Goal: Task Accomplishment & Management: Use online tool/utility

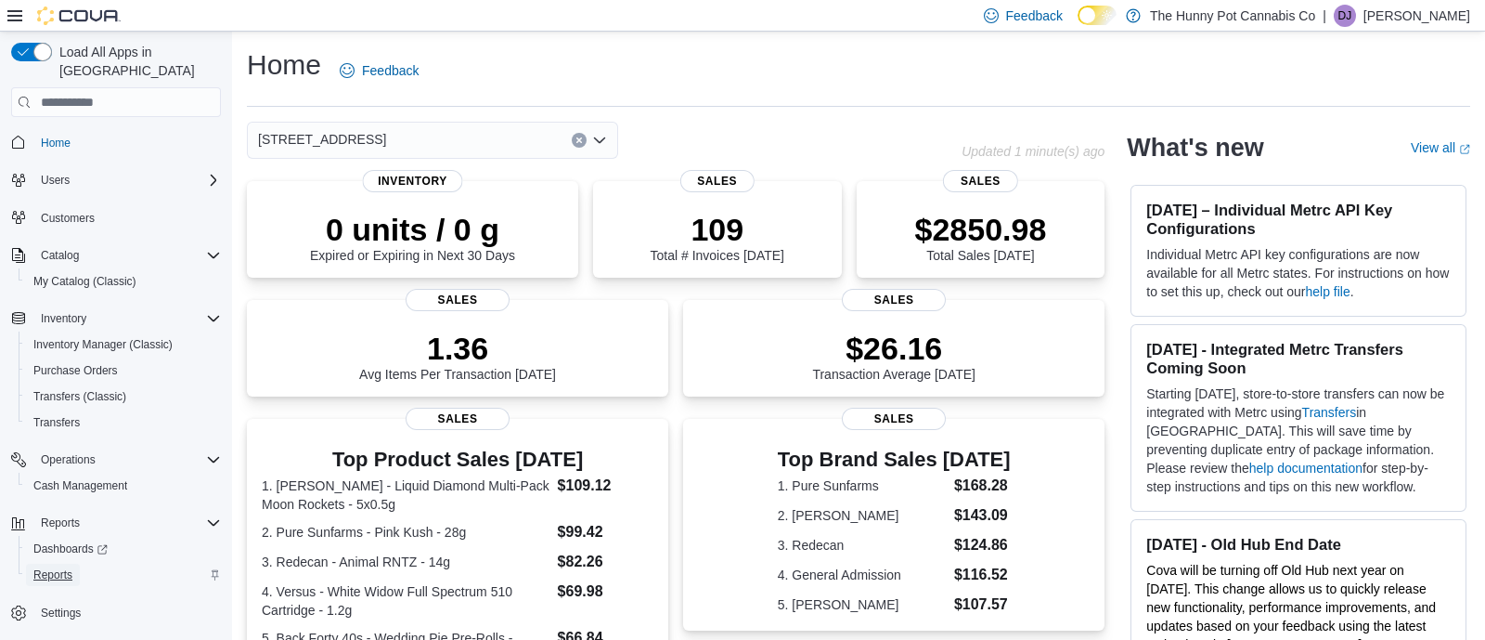
click at [58, 567] on span "Reports" at bounding box center [52, 574] width 39 height 15
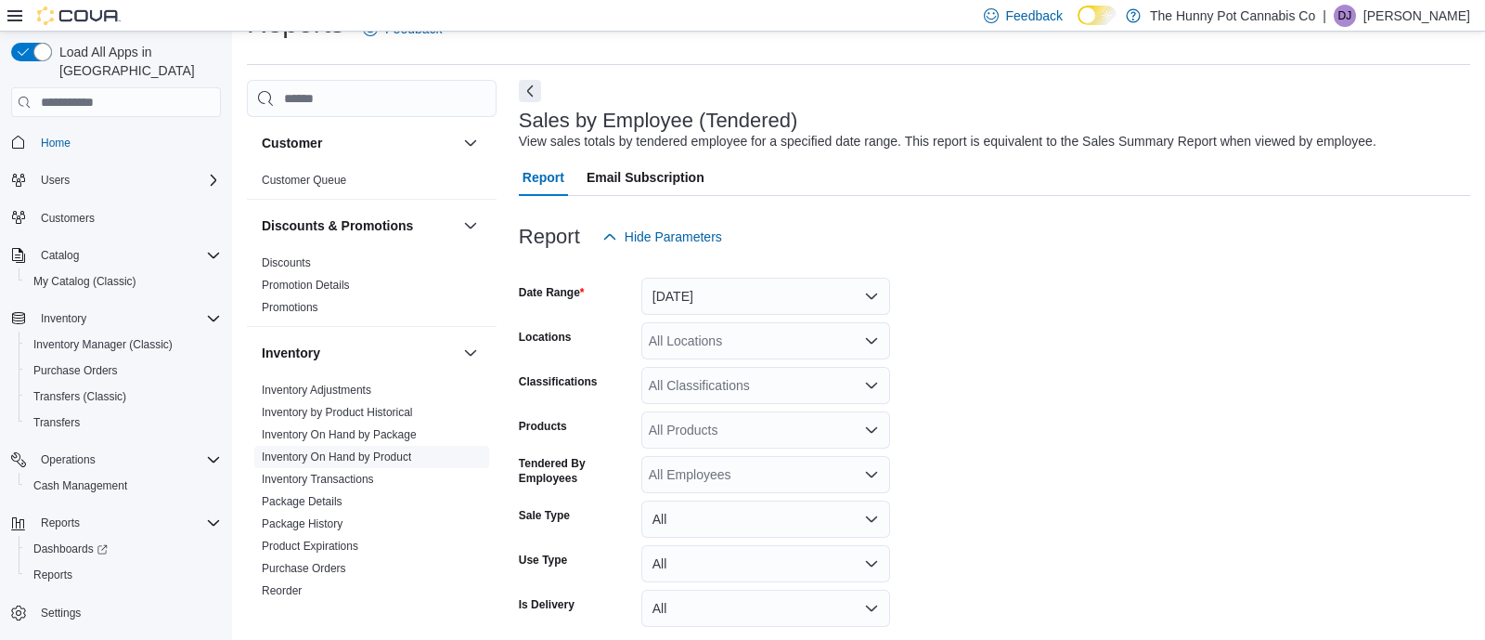
click at [380, 458] on link "Inventory On Hand by Product" at bounding box center [336, 456] width 149 height 13
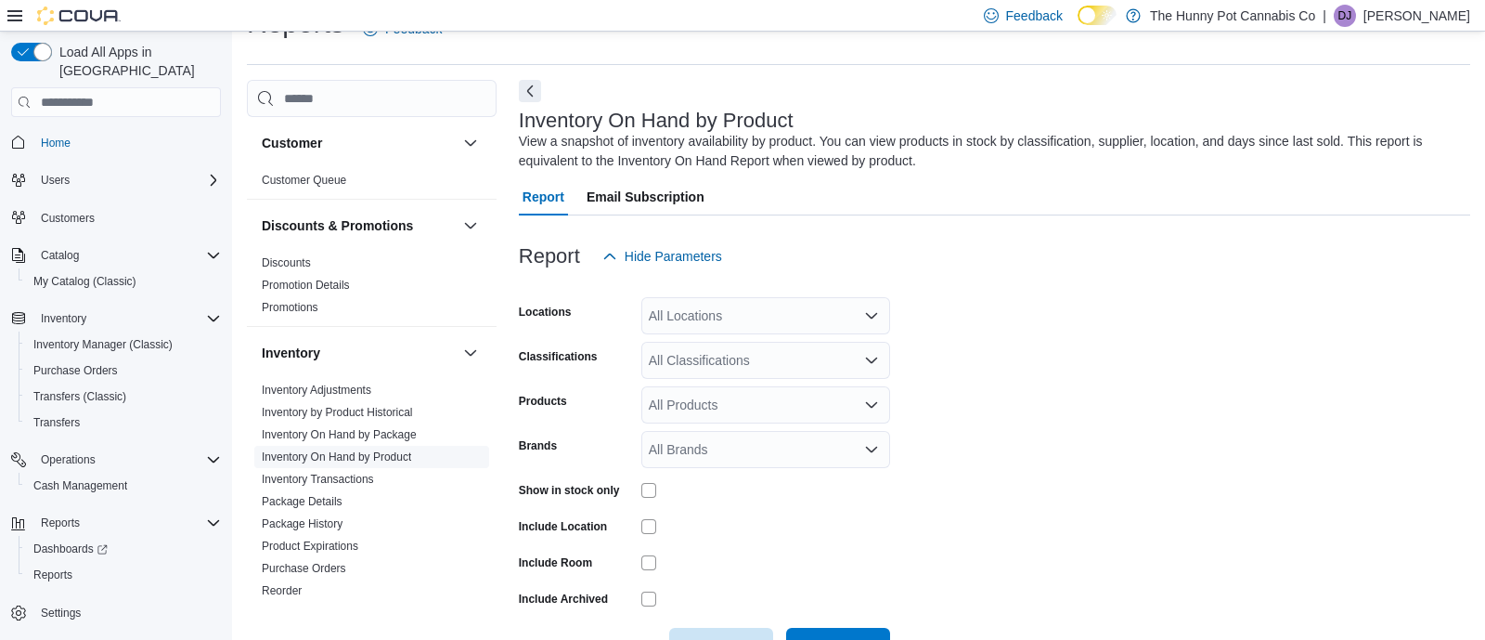
scroll to position [61, 0]
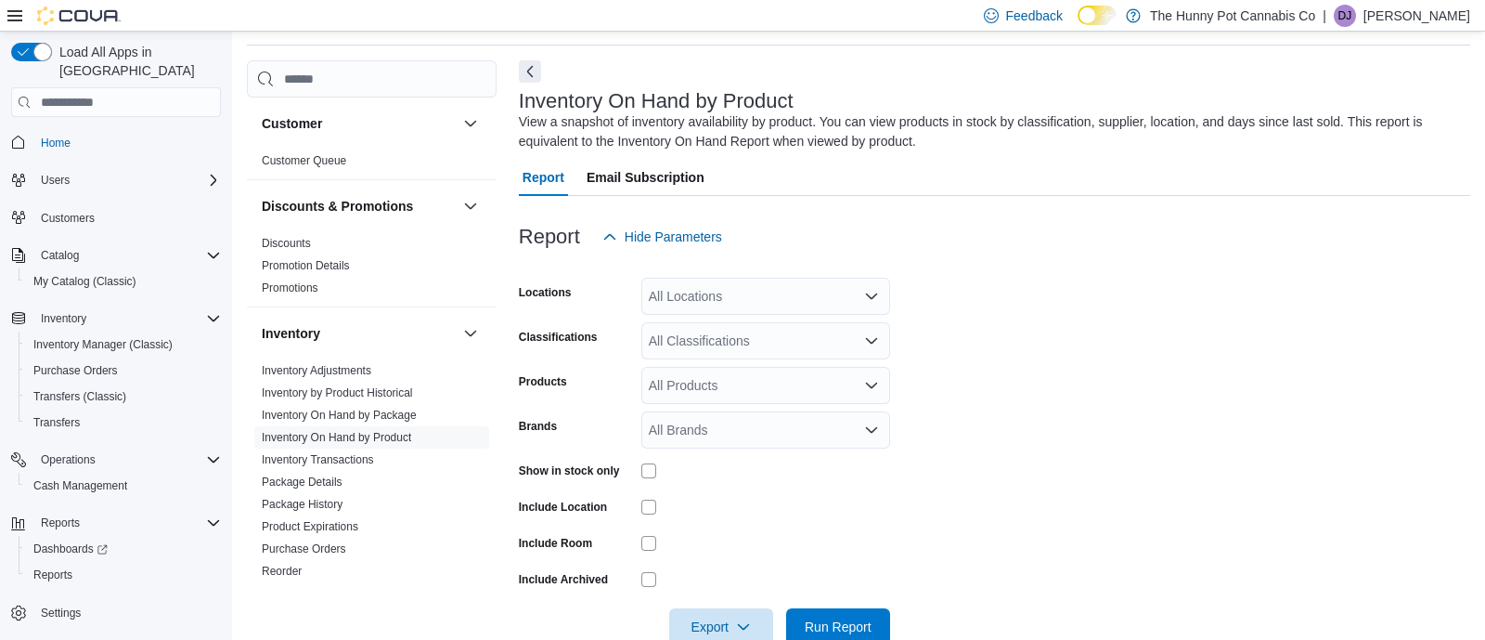
click at [747, 302] on div "All Locations" at bounding box center [766, 296] width 249 height 37
type input "****"
click at [854, 322] on div "[STREET_ADDRESS]" at bounding box center [766, 327] width 227 height 19
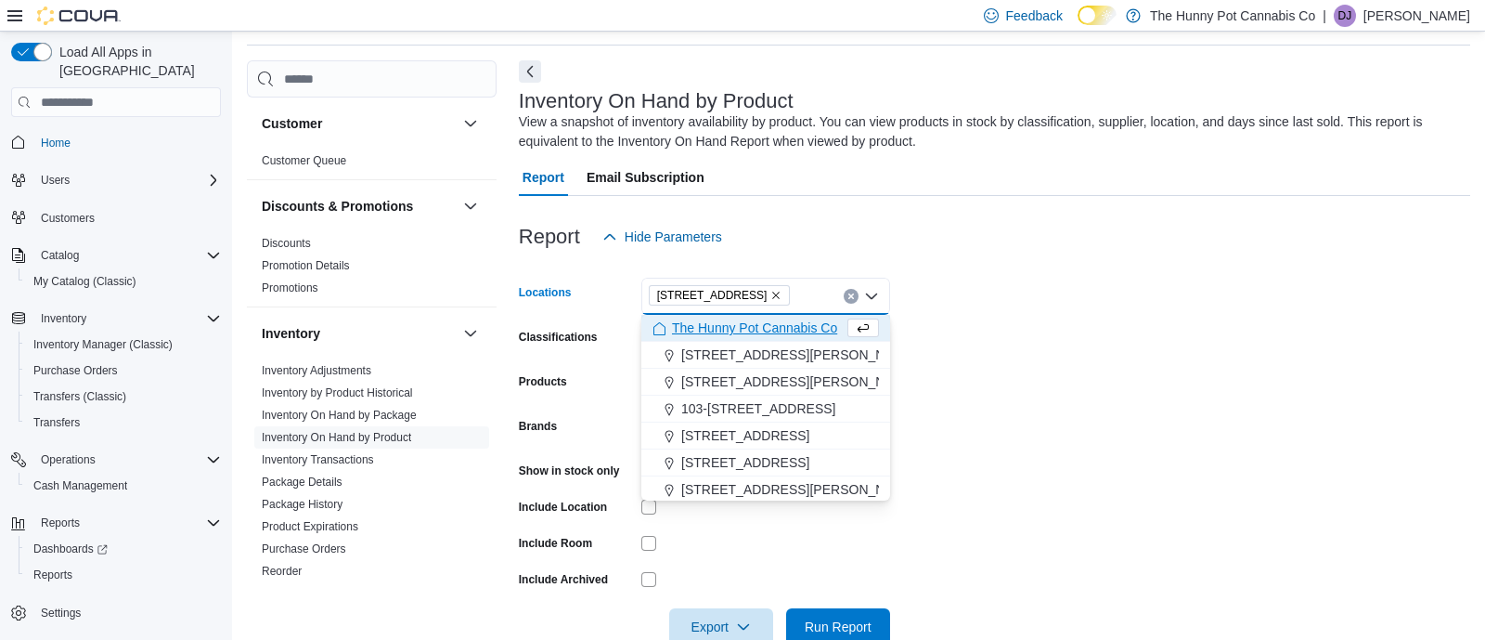
click at [949, 307] on form "Locations [STREET_ADDRESS] Selected. [STREET_ADDRESS] Backspace to delete [STRE…" at bounding box center [995, 450] width 952 height 390
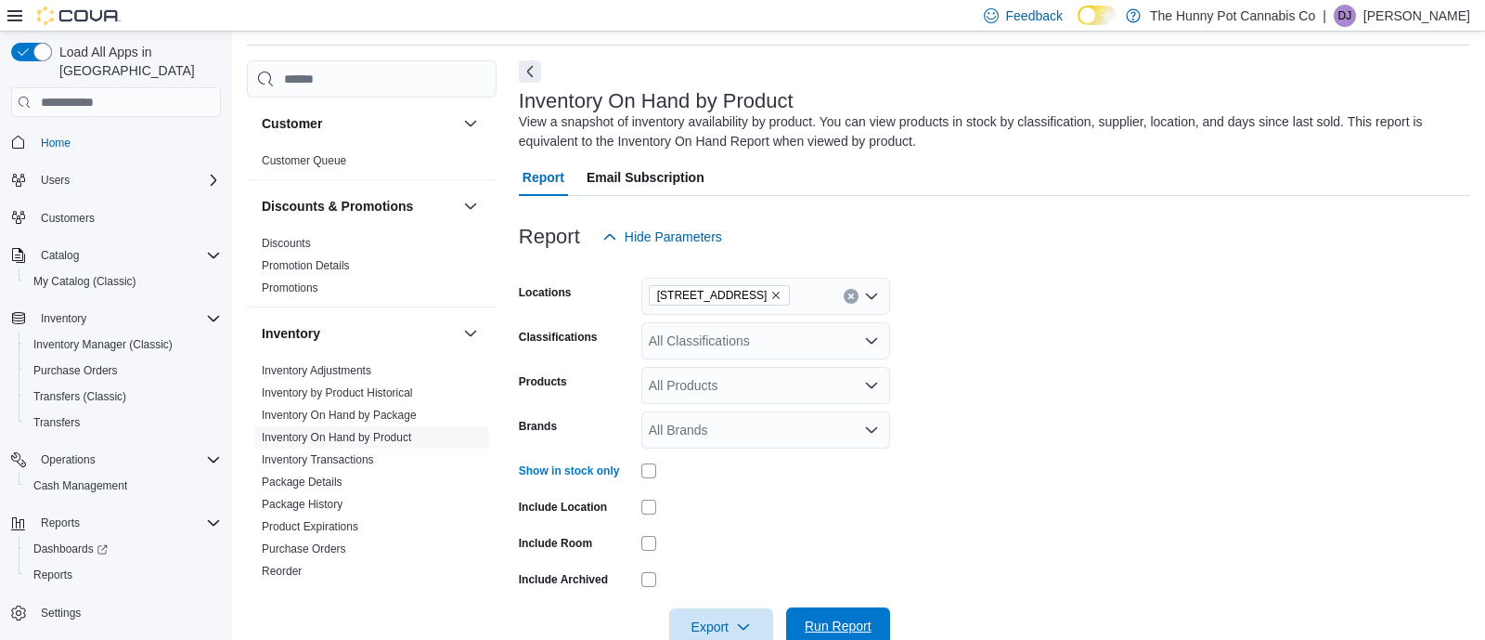
click at [822, 622] on span "Run Report" at bounding box center [838, 625] width 67 height 19
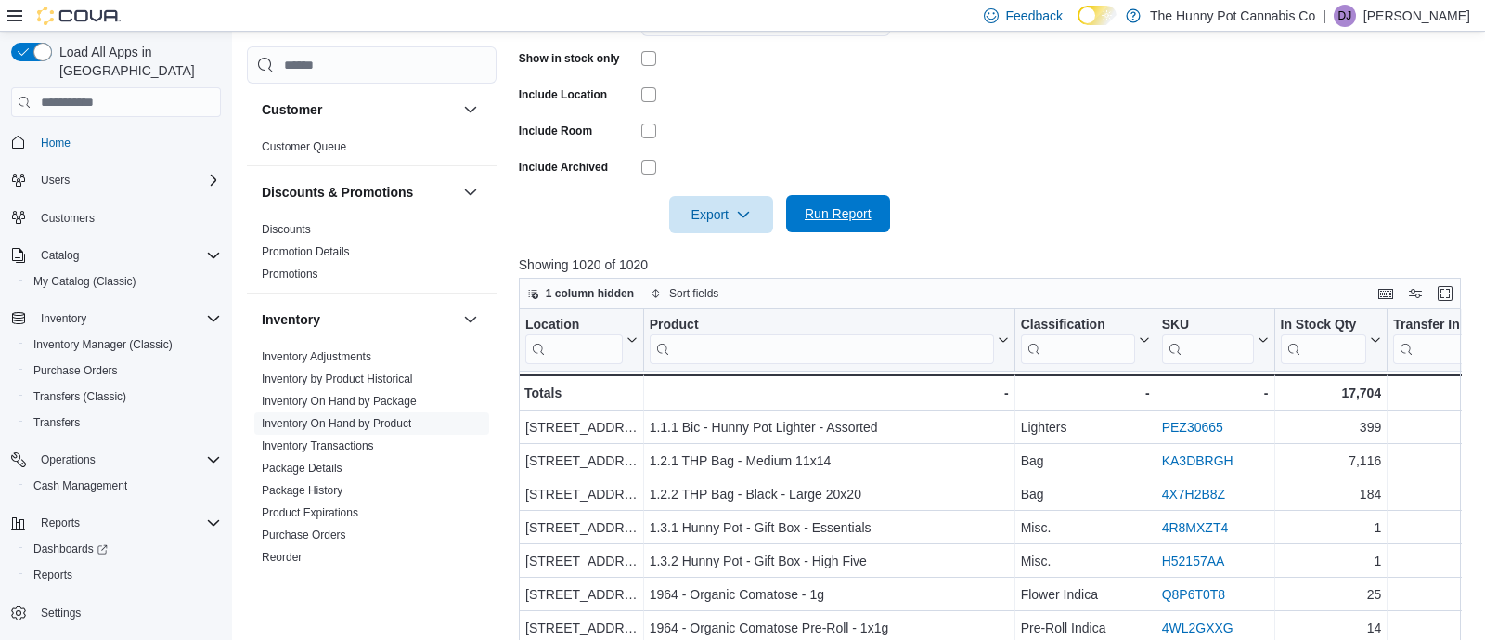
scroll to position [483, 0]
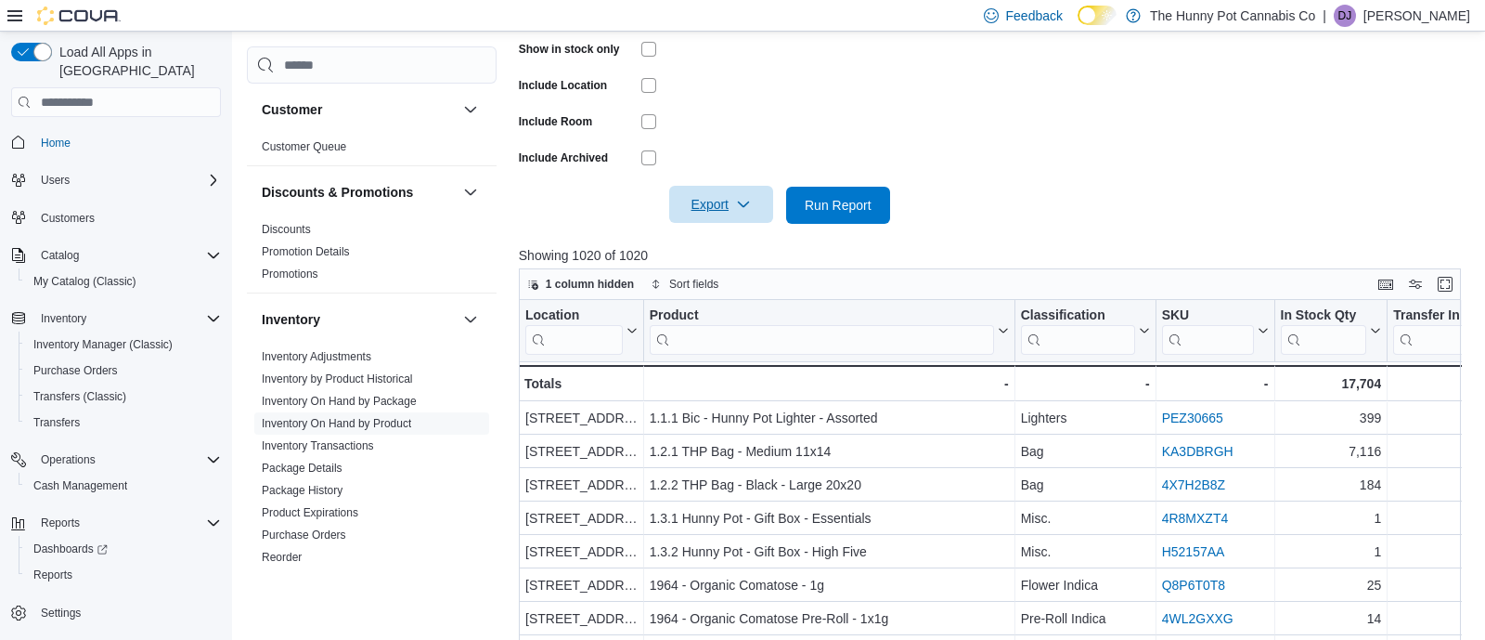
click at [704, 200] on span "Export" at bounding box center [722, 204] width 82 height 37
click at [716, 250] on button "Export to Excel" at bounding box center [724, 242] width 106 height 37
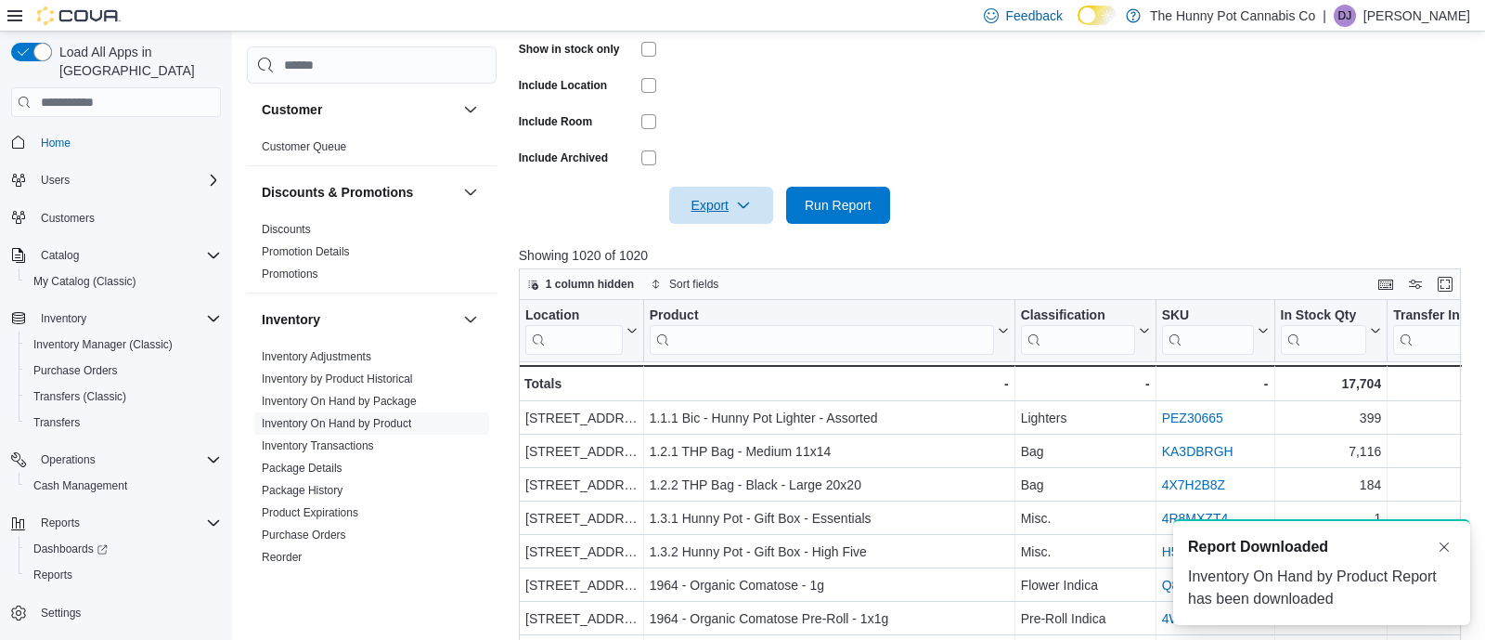
scroll to position [0, 0]
